Goal: Information Seeking & Learning: Learn about a topic

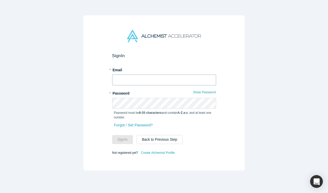
type input "[EMAIL_ADDRESS][DOMAIN_NAME]"
click at [121, 139] on button "Sign In" at bounding box center [122, 139] width 21 height 9
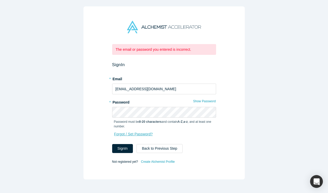
click at [127, 135] on link "Forgot / Set Password?" at bounding box center [133, 134] width 39 height 9
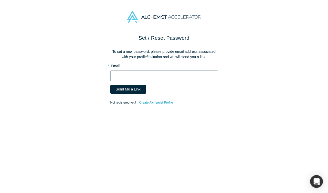
click at [154, 76] on input "text" at bounding box center [164, 75] width 108 height 11
type input "[EMAIL_ADDRESS][DOMAIN_NAME]"
click at [126, 91] on button "Send Me a Link" at bounding box center [128, 89] width 36 height 9
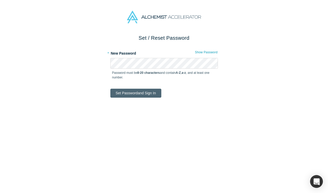
click at [144, 94] on button "Set Password and Sign In" at bounding box center [135, 93] width 51 height 9
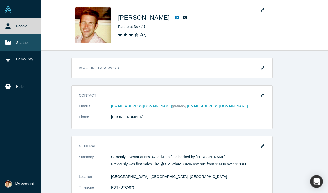
click at [10, 43] on icon at bounding box center [7, 42] width 5 height 5
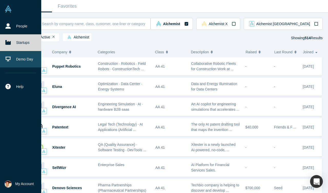
click at [22, 59] on link "Demo Day" at bounding box center [20, 59] width 41 height 16
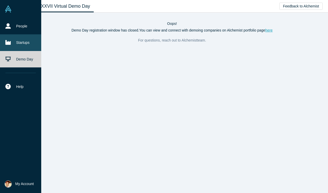
click at [19, 43] on link "Startups" at bounding box center [20, 42] width 41 height 16
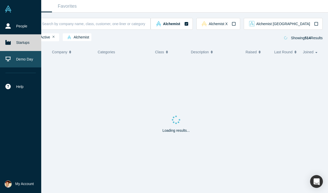
click at [17, 63] on link "Demo Day" at bounding box center [20, 59] width 41 height 16
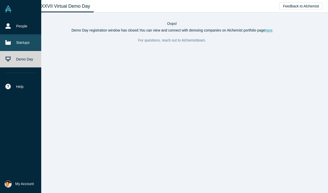
click at [18, 45] on link "Startups" at bounding box center [20, 42] width 41 height 16
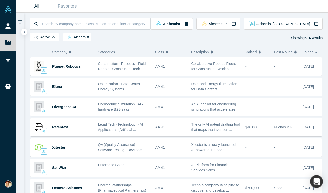
click at [260, 54] on icon "button" at bounding box center [260, 52] width 2 height 4
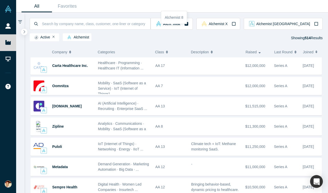
scroll to position [683, 0]
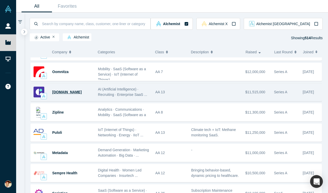
click at [73, 93] on span "[DOMAIN_NAME]" at bounding box center [66, 92] width 29 height 4
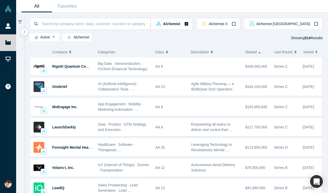
click at [167, 52] on icon "button" at bounding box center [167, 52] width 2 height 4
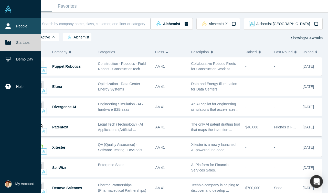
click at [16, 25] on link "People" at bounding box center [20, 26] width 41 height 16
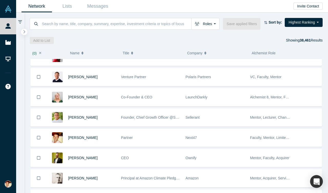
scroll to position [197, 0]
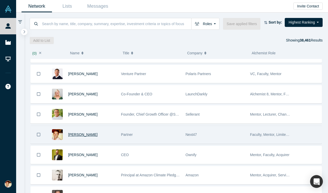
click at [92, 134] on span "[PERSON_NAME]" at bounding box center [82, 134] width 29 height 4
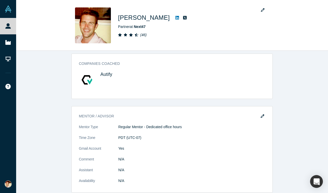
scroll to position [475, 0]
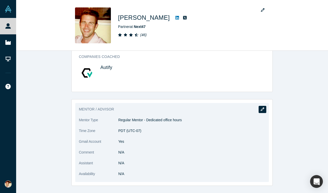
click at [263, 107] on button "button" at bounding box center [263, 109] width 8 height 7
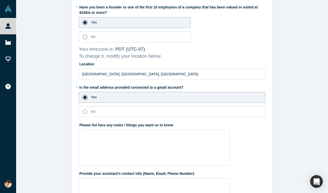
scroll to position [146, 0]
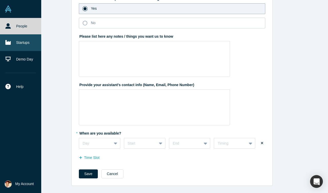
click at [19, 41] on link "Startups" at bounding box center [20, 42] width 41 height 16
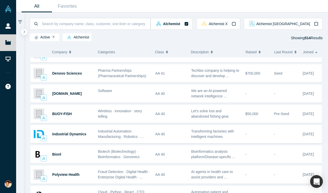
scroll to position [117, 0]
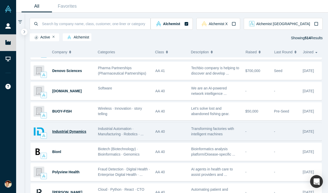
click at [70, 131] on span "Industrial Dynamics" at bounding box center [69, 131] width 34 height 4
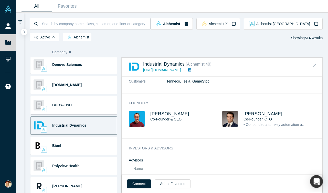
scroll to position [185, 0]
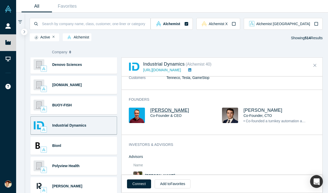
drag, startPoint x: 187, startPoint y: 111, endPoint x: 150, endPoint y: 109, distance: 36.4
click at [150, 109] on h3 "Michael Lawrie" at bounding box center [181, 110] width 63 height 5
copy span "Michael Lawrie"
click at [172, 71] on link "https://www.industrialdynamicsco.com/" at bounding box center [162, 70] width 38 height 4
click at [315, 66] on icon "Close" at bounding box center [315, 65] width 3 height 5
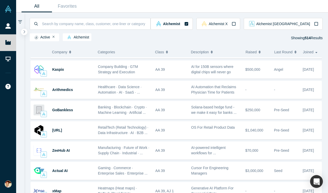
scroll to position [512, 0]
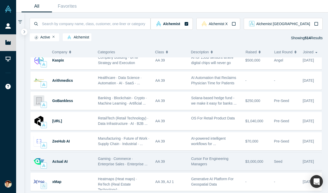
click at [80, 162] on div "Actual AI" at bounding box center [72, 162] width 40 height 18
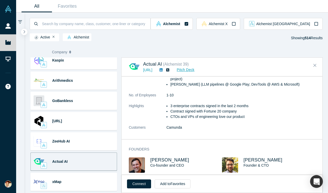
scroll to position [129, 0]
click at [195, 71] on link "Pitch Deck" at bounding box center [183, 70] width 24 height 6
click at [315, 65] on icon "Close" at bounding box center [315, 65] width 3 height 5
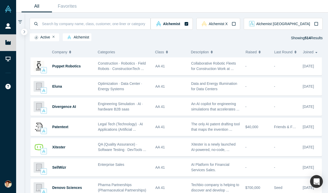
scroll to position [0, 0]
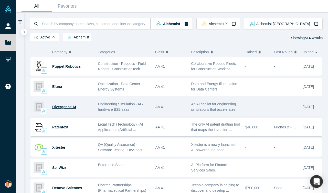
click at [61, 108] on span "Divergence AI" at bounding box center [64, 107] width 24 height 4
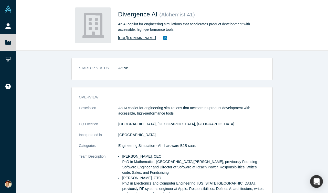
click at [140, 37] on link "https://divergenceai.xyz" at bounding box center [137, 37] width 38 height 5
drag, startPoint x: 149, startPoint y: 156, endPoint x: 124, endPoint y: 157, distance: 25.7
click at [124, 157] on p "Gustavo Navarro, CEO PhD in Mathematics, UC Davis, previously Founding Software…" at bounding box center [193, 165] width 143 height 22
copy p "Gustavo Navarro"
